Goal: Task Accomplishment & Management: Manage account settings

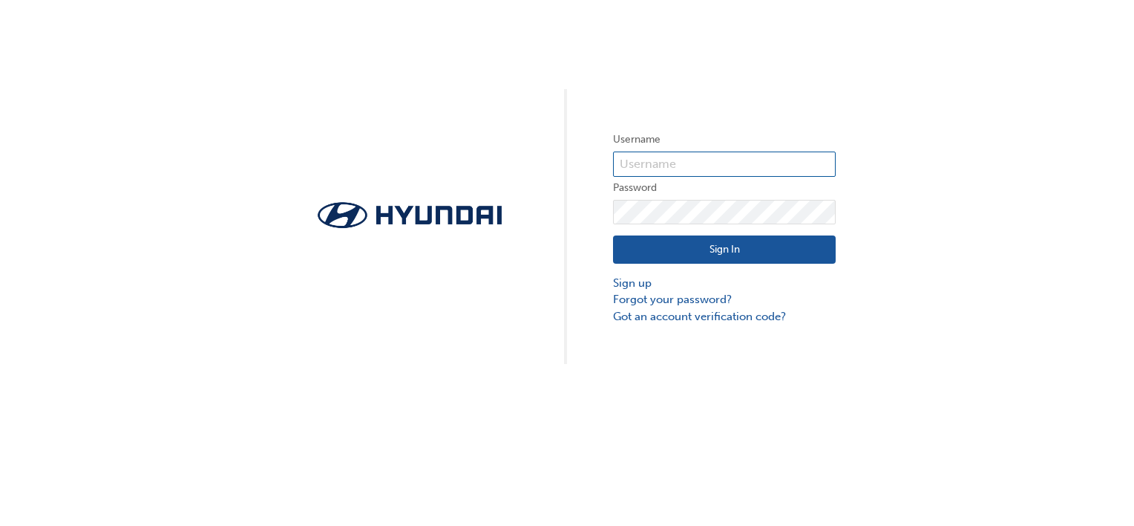
click at [672, 172] on input "text" at bounding box center [724, 163] width 223 height 25
click at [786, 385] on div "Username Password Sign In Sign up Forgot your password? Got an account verifica…" at bounding box center [567, 263] width 1134 height 526
click at [726, 162] on input "text" at bounding box center [724, 163] width 223 height 25
paste input "[EMAIL_ADDRESS][PERSON_NAME][DOMAIN_NAME]"
type input "[EMAIL_ADDRESS][PERSON_NAME][DOMAIN_NAME]"
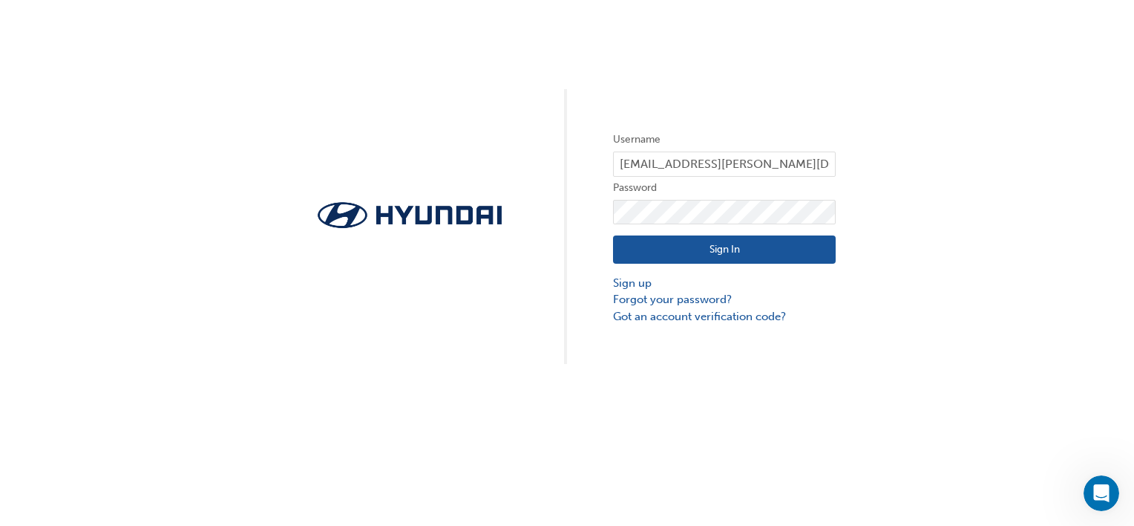
click at [701, 249] on button "Sign In" at bounding box center [724, 249] width 223 height 28
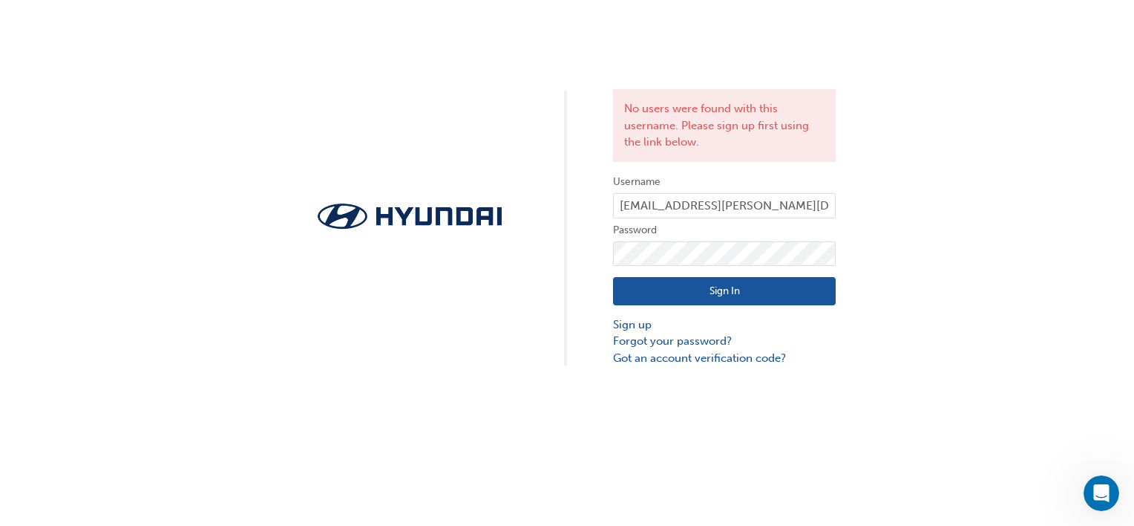
click at [912, 198] on div "No users were found with this username. Please sign up first using the link bel…" at bounding box center [567, 183] width 1134 height 366
click at [629, 205] on input "[EMAIL_ADDRESS][PERSON_NAME][DOMAIN_NAME]" at bounding box center [724, 205] width 223 height 25
type input "[EMAIL_ADDRESS][PERSON_NAME][DOMAIN_NAME]"
click at [683, 294] on button "Sign In" at bounding box center [724, 291] width 223 height 28
click at [760, 450] on div "No users were found with this username. Please sign up first using the link bel…" at bounding box center [567, 263] width 1134 height 526
